Goal: Subscribe to service/newsletter

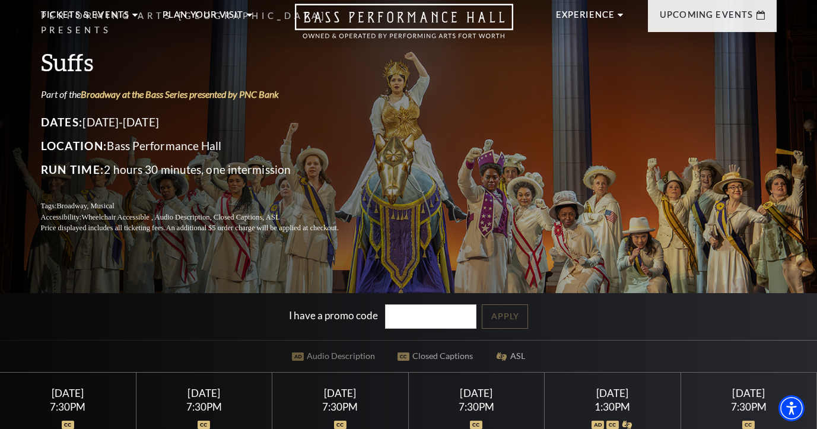
scroll to position [119, 0]
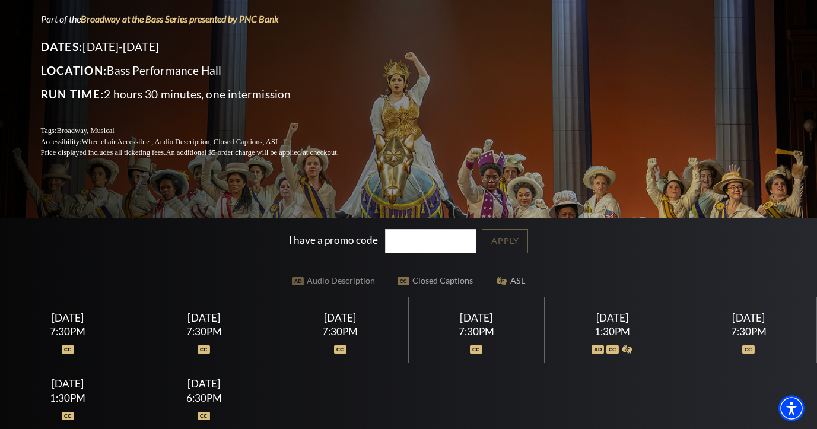
click at [605, 348] on div at bounding box center [612, 342] width 107 height 12
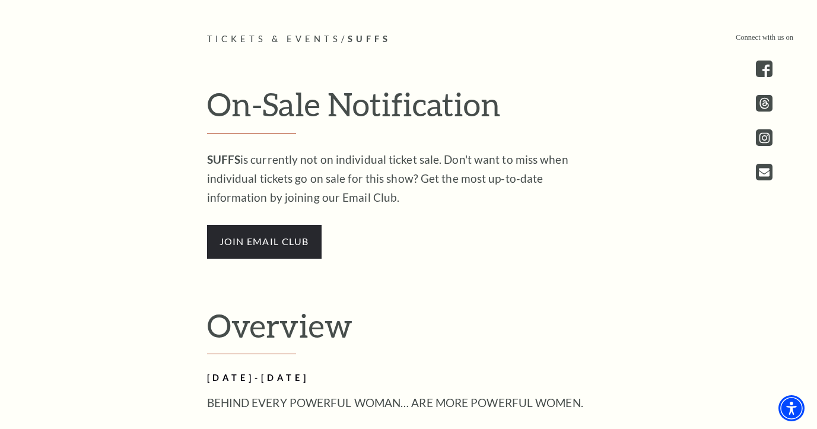
scroll to position [653, 0]
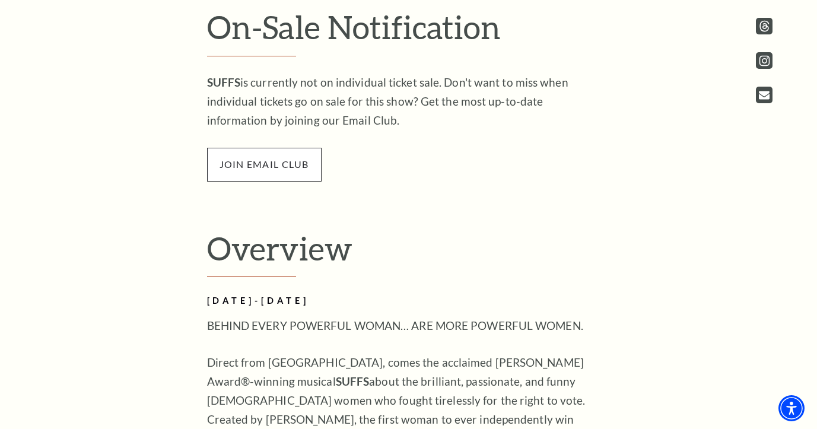
click at [244, 161] on span "join email club" at bounding box center [264, 164] width 115 height 33
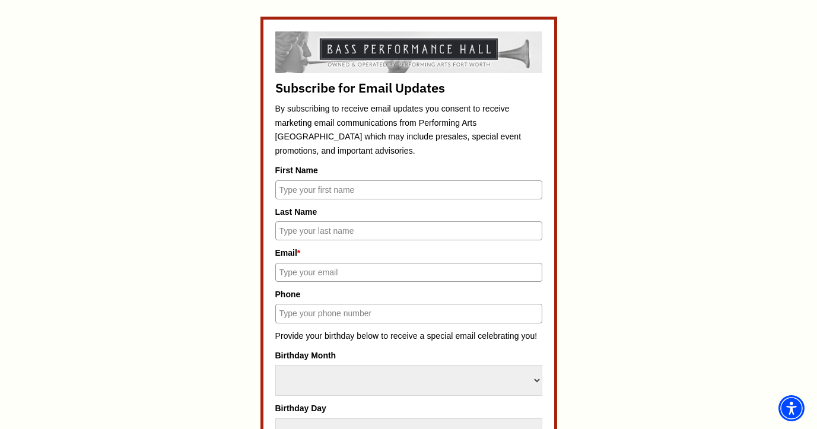
scroll to position [534, 0]
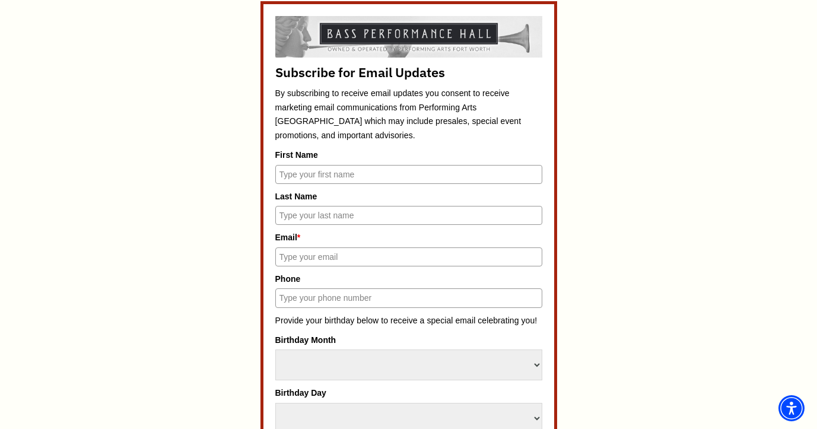
click at [347, 178] on input "First Name" at bounding box center [408, 174] width 267 height 19
type input "[PERSON_NAME]"
type input "[EMAIL_ADDRESS][DOMAIN_NAME]"
type input "2144603906"
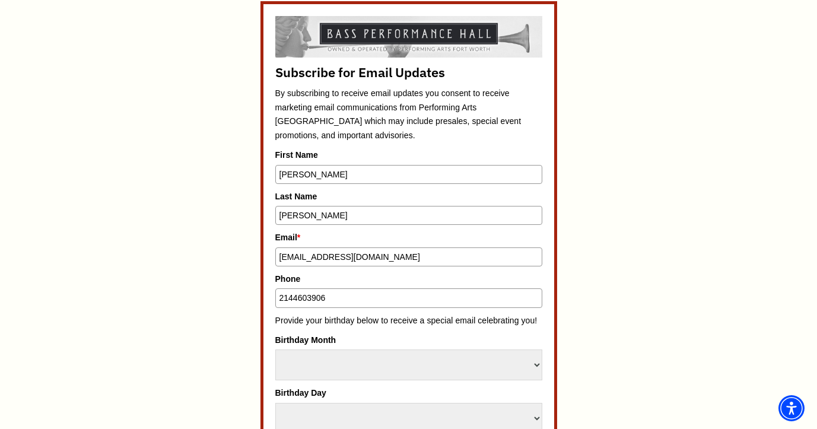
drag, startPoint x: 354, startPoint y: 297, endPoint x: 261, endPoint y: 301, distance: 92.7
click at [261, 301] on form "Subscribe for Email Updates By subscribing to receive email updates you consent…" at bounding box center [408, 426] width 297 height 851
click at [316, 360] on select "Select Month January February March April May June July August September Octobe…" at bounding box center [408, 365] width 267 height 31
select select "September"
click at [275, 350] on select "Select Month January February March April May June July August September Octobe…" at bounding box center [408, 365] width 267 height 31
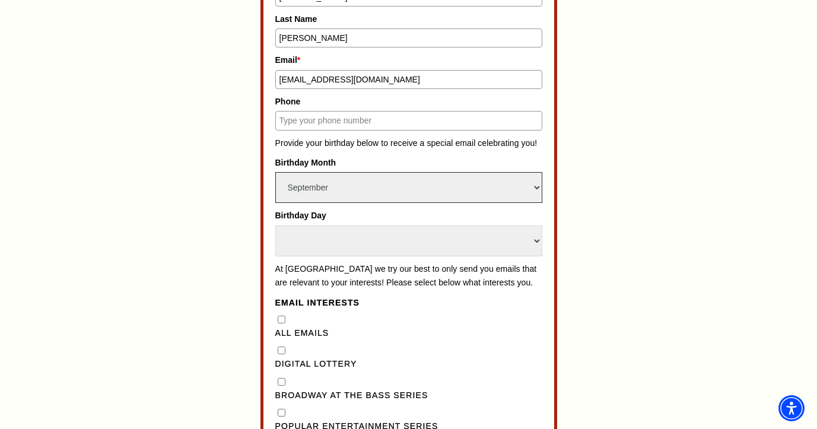
scroll to position [712, 0]
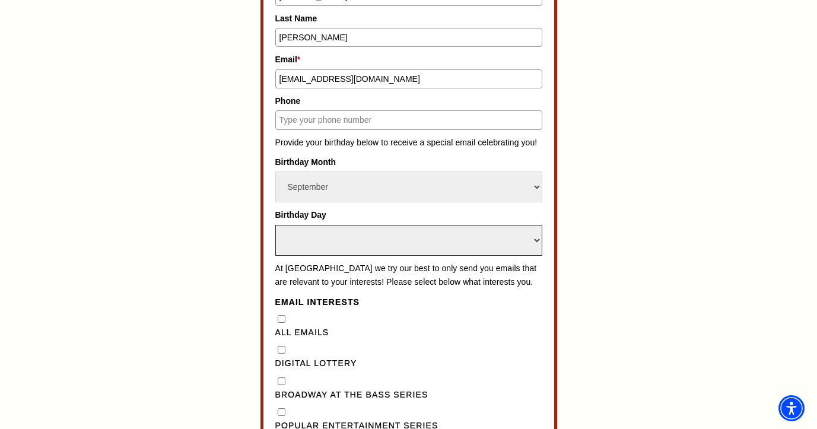
click at [535, 237] on select "Select Day 1 2 3 4 5 6 7 8 9 10 11 12 13 14 15 16 17 18 19 20 21 22 23 24" at bounding box center [408, 240] width 267 height 31
select select "22"
click at [275, 225] on select "Select Day 1 2 3 4 5 6 7 8 9 10 11 12 13 14 15 16 17 18 19 20 21 22 23 24" at bounding box center [408, 240] width 267 height 31
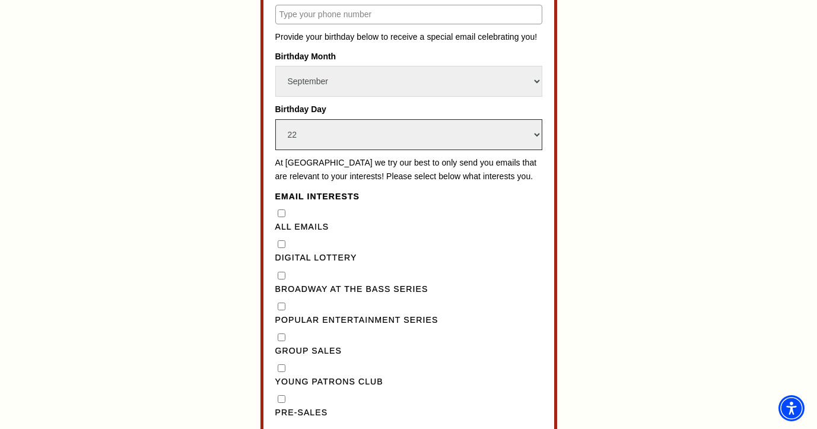
scroll to position [831, 0]
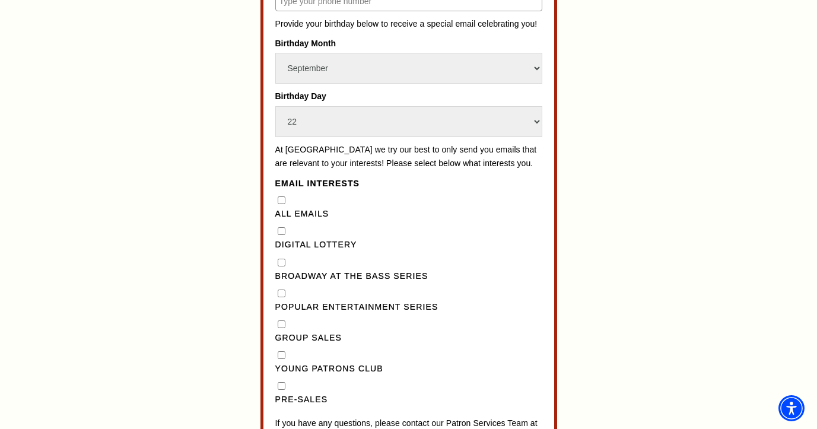
click at [279, 297] on Series"] "Popular Entertainment Series" at bounding box center [282, 294] width 8 height 8
click at [281, 297] on Series"] "Popular Entertainment Series" at bounding box center [282, 294] width 8 height 8
checkbox Series"] "false"
click at [283, 266] on Series"] "Broadway at the Bass Series" at bounding box center [282, 263] width 8 height 8
checkbox Series"] "true"
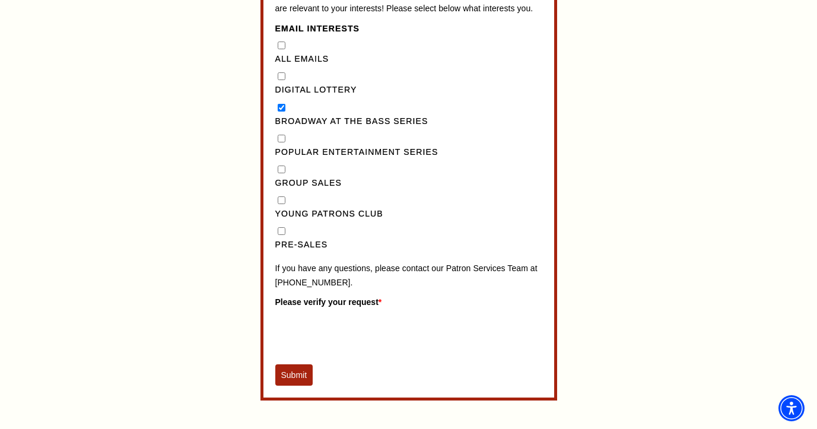
scroll to position [1009, 0]
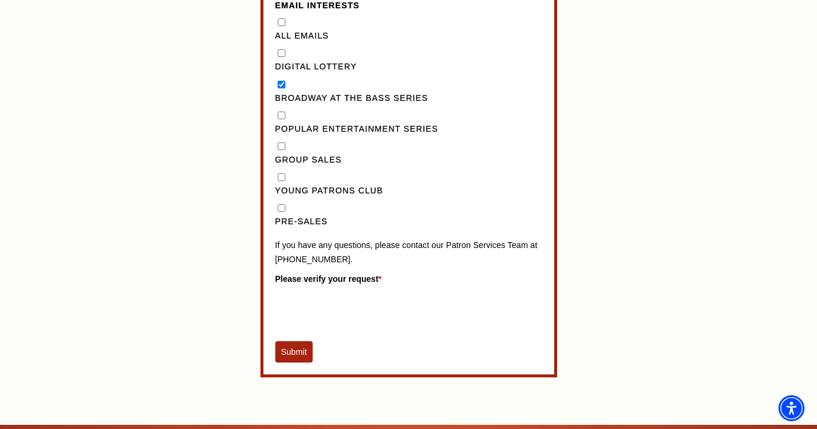
click at [290, 363] on button "Submit" at bounding box center [294, 351] width 38 height 21
